Goal: Navigation & Orientation: Find specific page/section

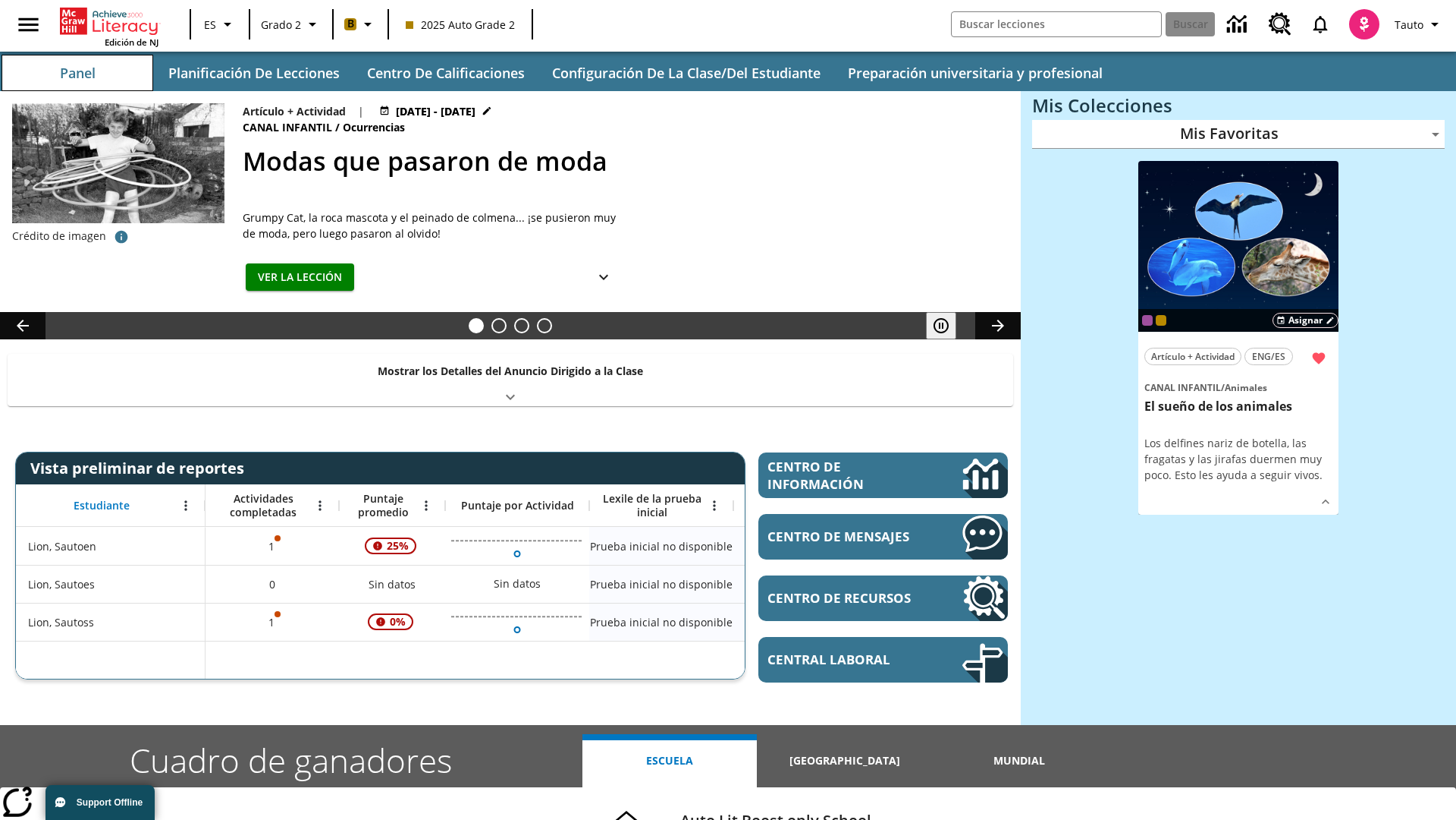
click at [77, 73] on button "Panel" at bounding box center [77, 73] width 151 height 37
click at [255, 73] on button "Planificación de lecciones" at bounding box center [255, 73] width 198 height 37
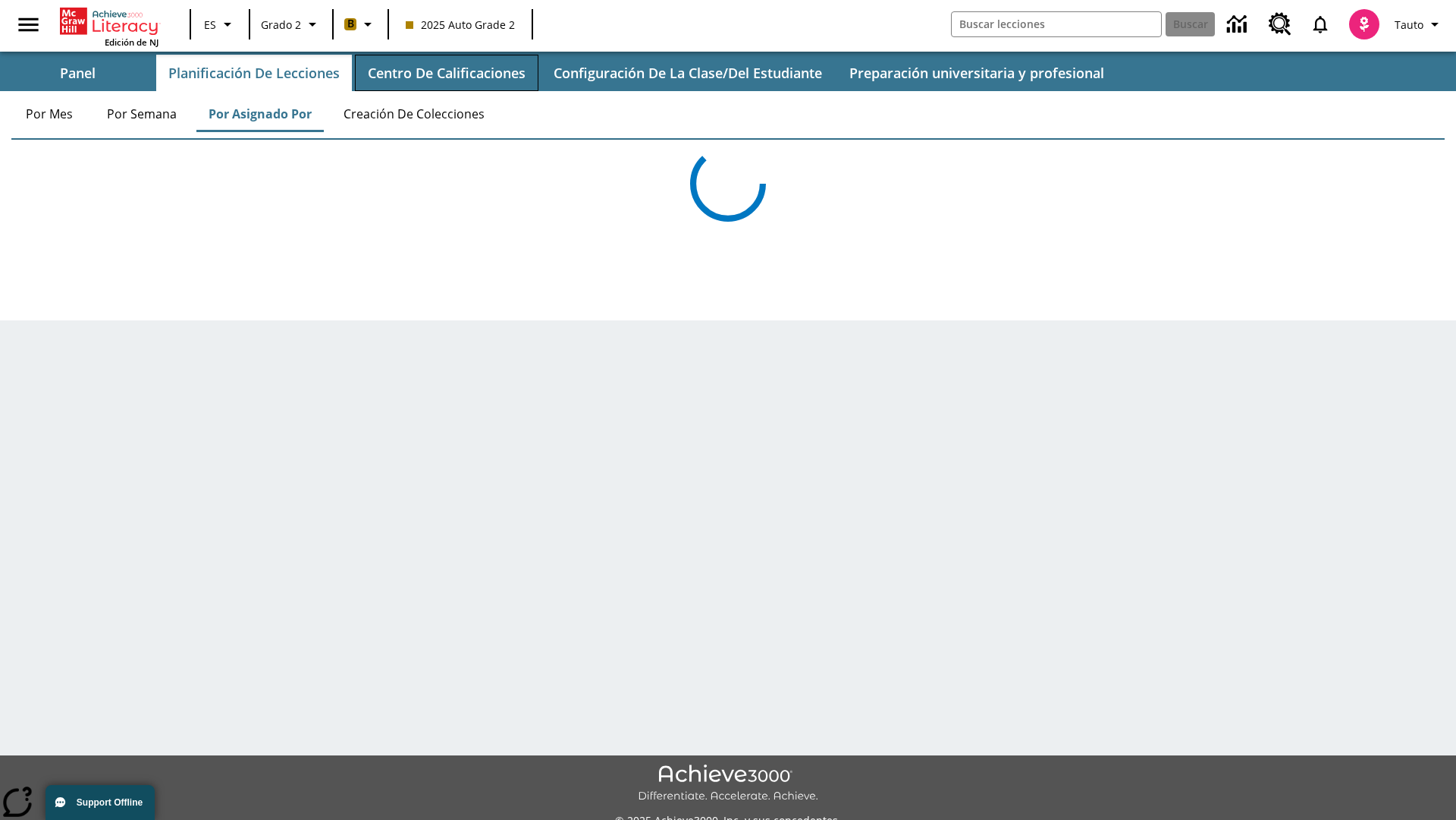
click at [447, 73] on button "Centro de calificaciones" at bounding box center [446, 73] width 183 height 37
